Goal: Task Accomplishment & Management: Use online tool/utility

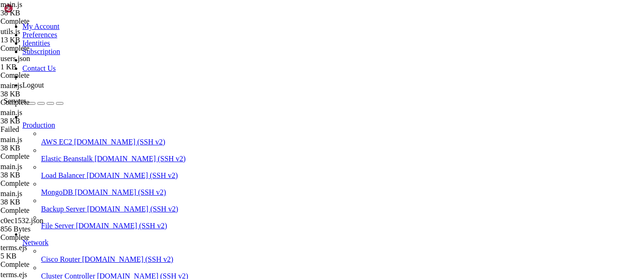
scroll to position [3333, 0]
type input "/discord"
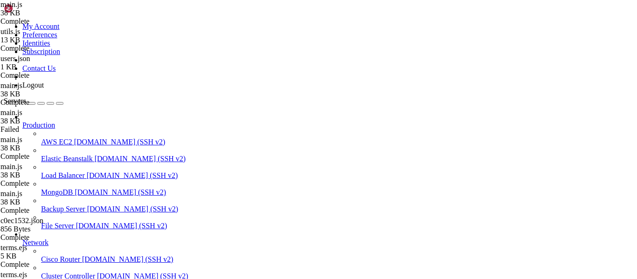
type textarea "const discordinvite = "[URL][DOMAIN_NAME]";"
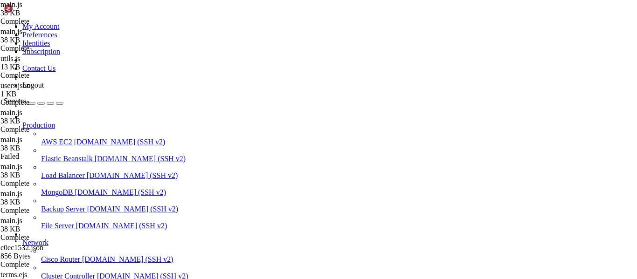
type textarea "app.listen(3000, '[TECHNICAL_ID]', () => console.log('Server running on [URL][D…"
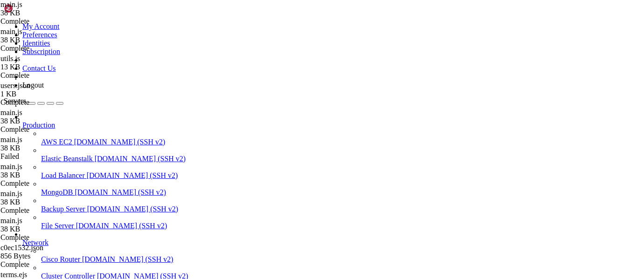
type textarea "if ((!referrer) || (!(referrer.includes("[DOMAIN_NAME]")) && !(referrer.include…"
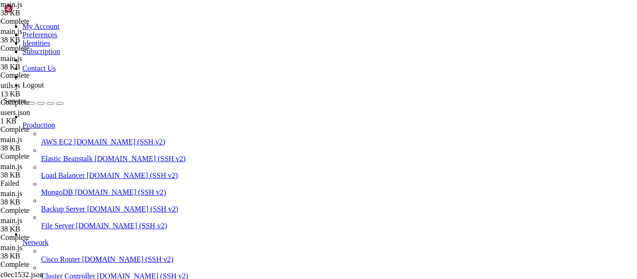
type textarea "add_key,"
type input "no key f"
type textarea "get_server_vanity,"
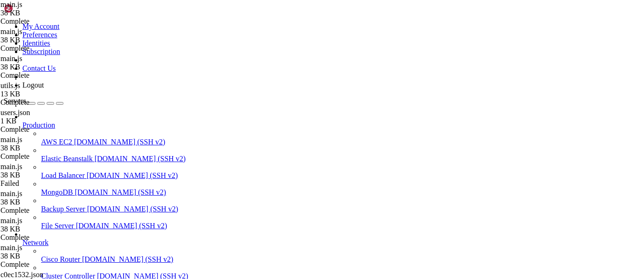
type textarea "isDiscordWebhook,"
type input "no key found"
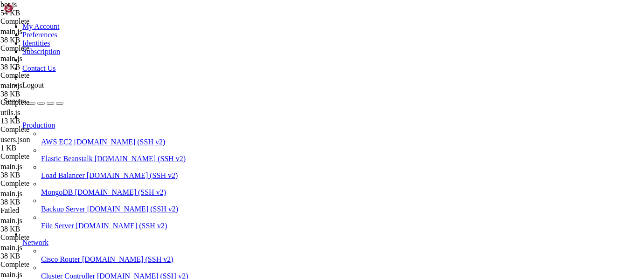
drag, startPoint x: 606, startPoint y: 159, endPoint x: 511, endPoint y: 136, distance: 98.3
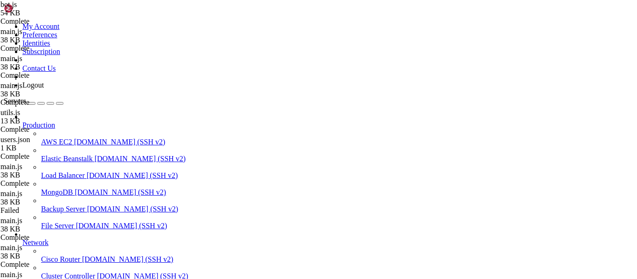
drag, startPoint x: 610, startPoint y: 159, endPoint x: 454, endPoint y: 158, distance: 155.7
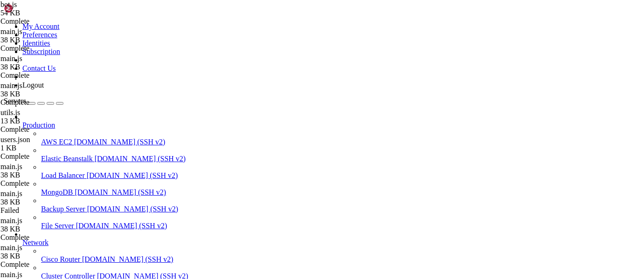
type textarea ".setDescription(`No data was found for <@${[DOMAIN_NAME]}> in this script.`)"
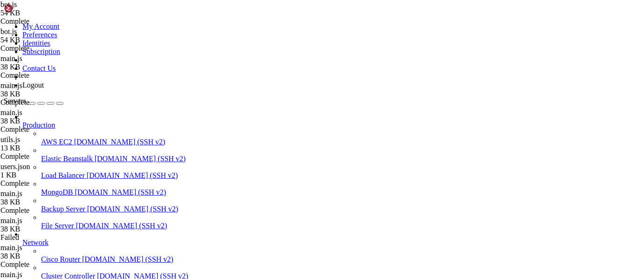
type textarea "make_fuckass_embed,"
type textarea "}"
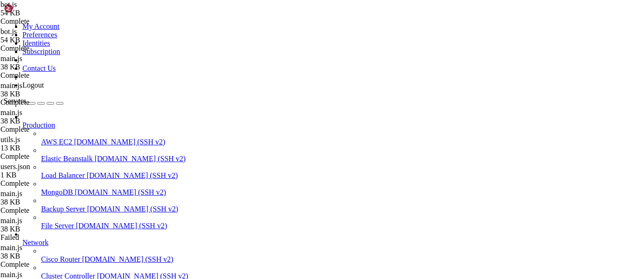
scroll to position [4319, 0]
